Goal: Check status

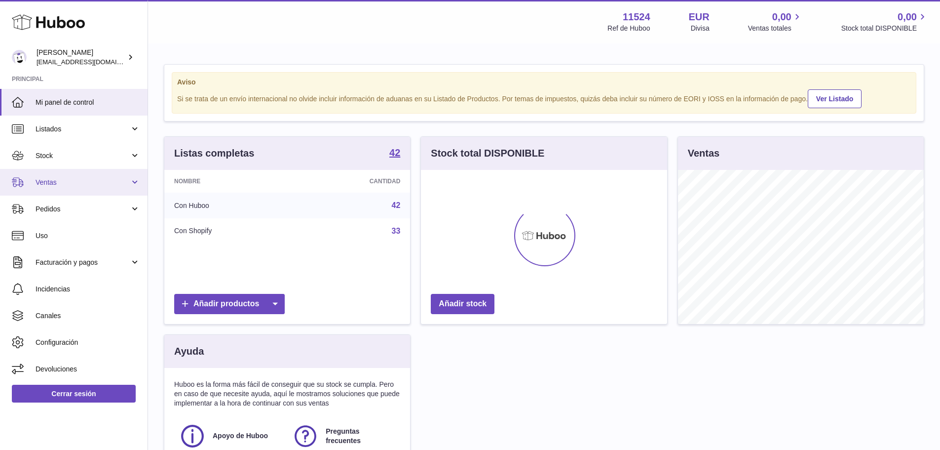
scroll to position [154, 246]
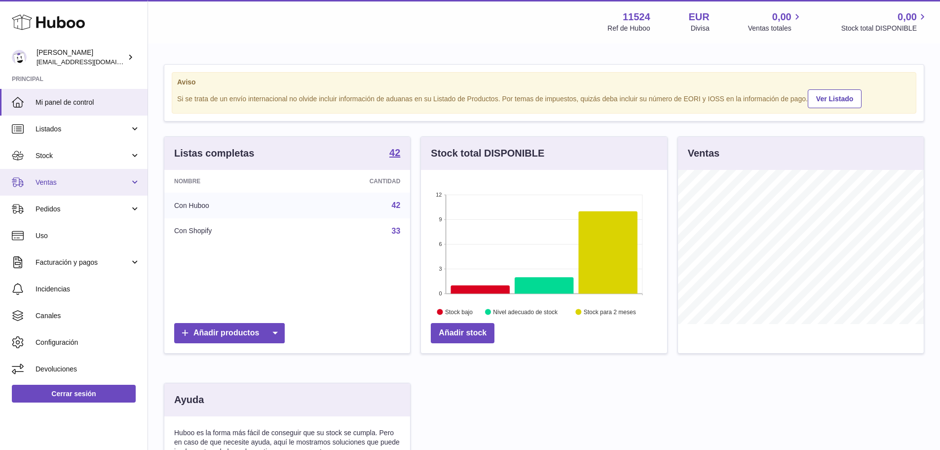
click at [76, 182] on span "Ventas" at bounding box center [83, 182] width 94 height 9
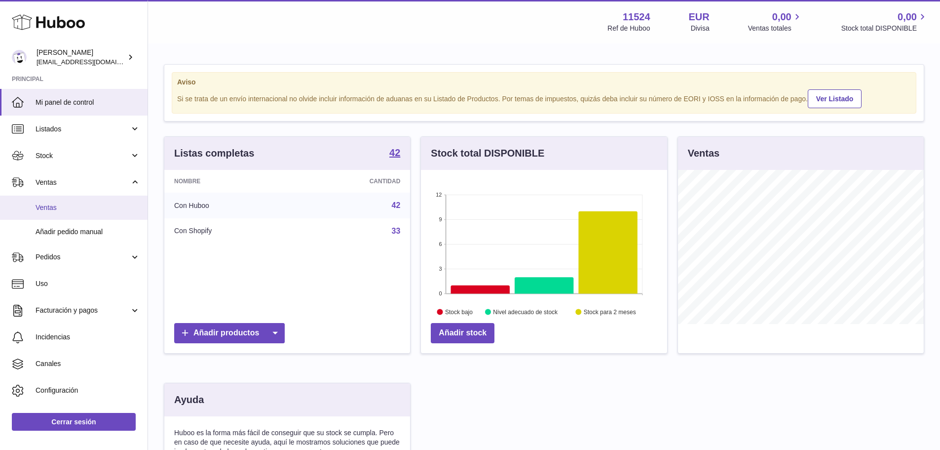
click at [76, 209] on span "Ventas" at bounding box center [88, 207] width 105 height 9
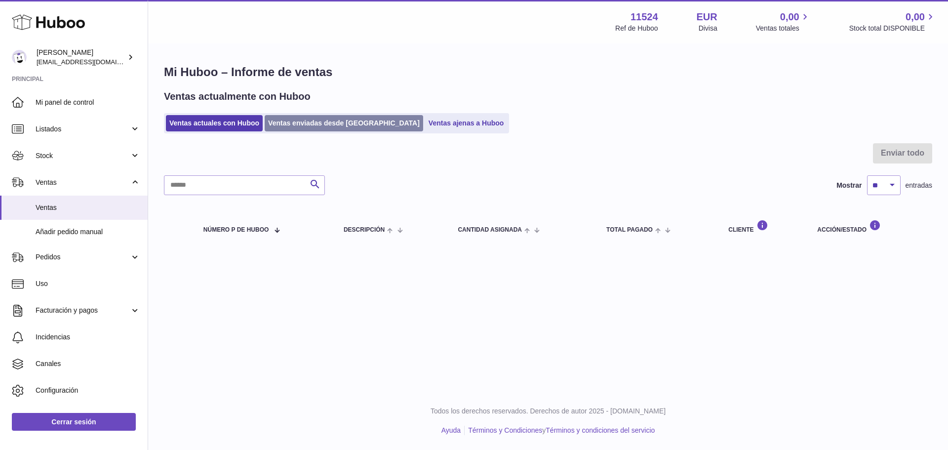
click at [305, 127] on link "Ventas enviadas desde [GEOGRAPHIC_DATA]" at bounding box center [344, 123] width 158 height 16
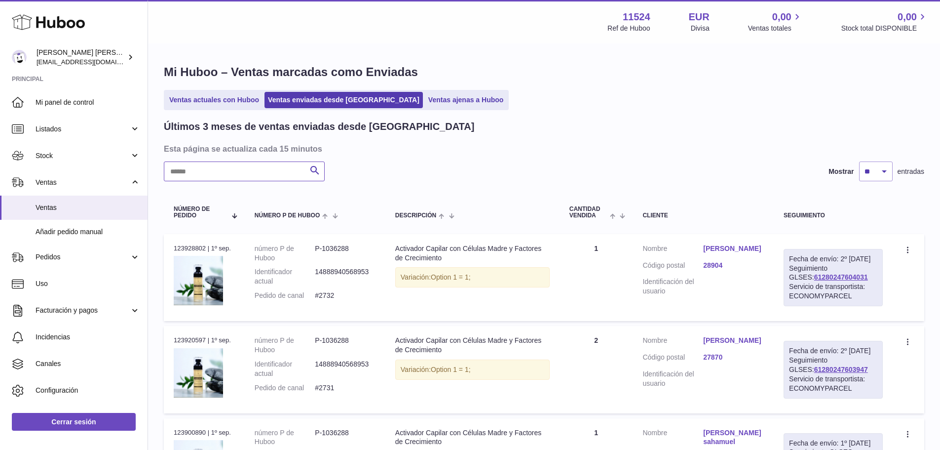
click at [223, 166] on input "text" at bounding box center [244, 171] width 161 height 20
type input "*****"
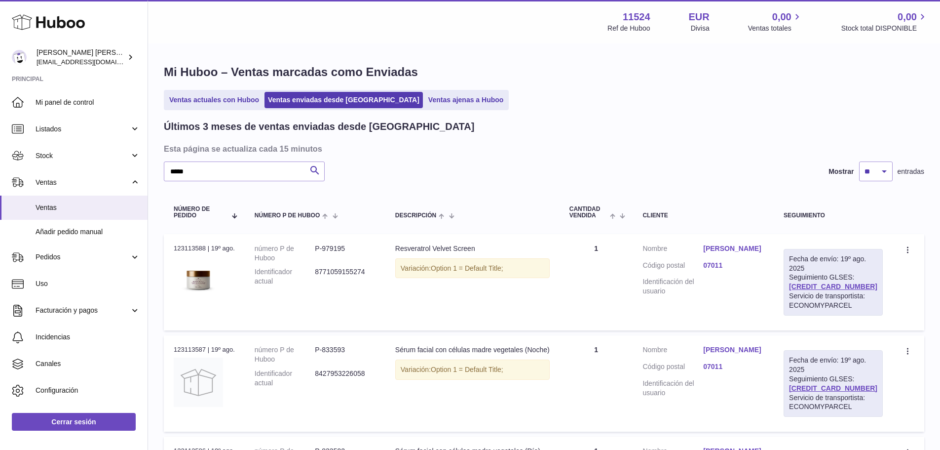
drag, startPoint x: 870, startPoint y: 288, endPoint x: 805, endPoint y: 290, distance: 64.7
click at [805, 290] on div "Fecha de envío: 19º ago. 2025 Seguimiento GLSES: [CREDIT_CARD_NUMBER] Servicio …" at bounding box center [833, 282] width 99 height 67
copy link "[CREDIT_CARD_NUMBER]"
